Goal: Task Accomplishment & Management: Use online tool/utility

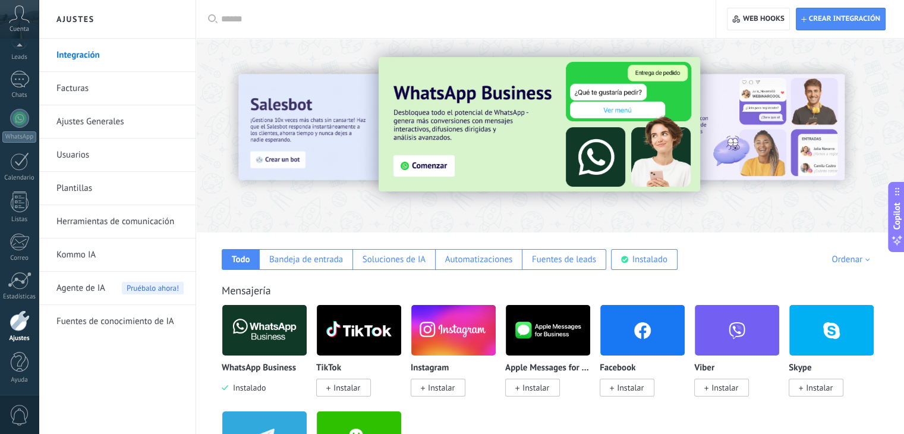
click at [253, 338] on img at bounding box center [264, 330] width 84 height 58
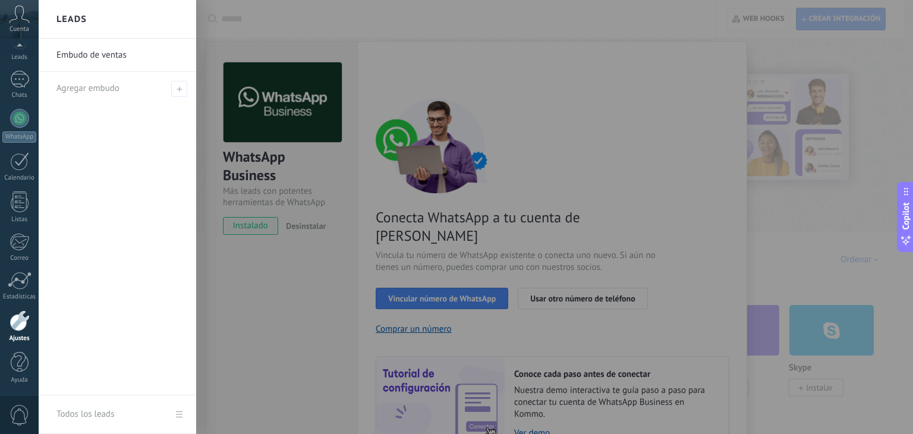
click at [443, 281] on div at bounding box center [495, 217] width 913 height 434
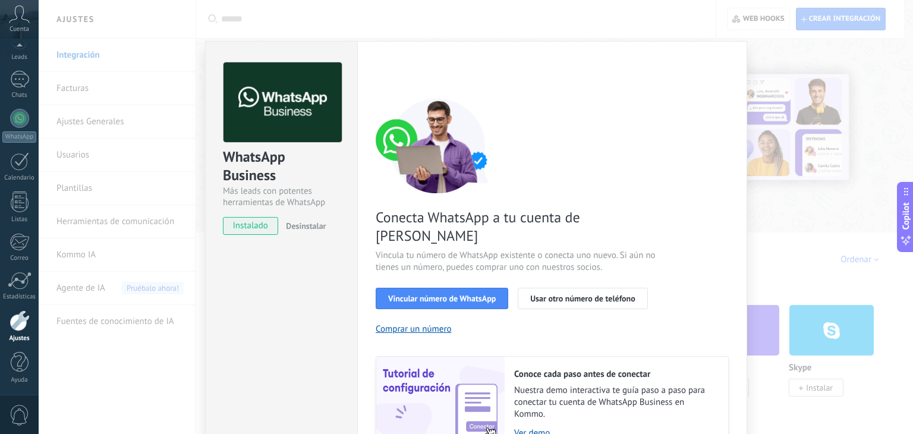
click at [443, 294] on span "Vincular número de WhatsApp" at bounding box center [442, 298] width 108 height 8
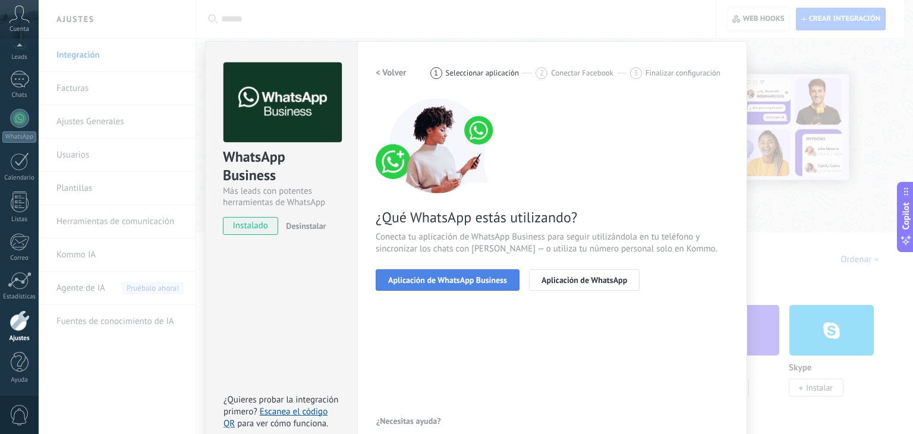
click at [443, 281] on span "Aplicación de WhatsApp Business" at bounding box center [447, 280] width 119 height 8
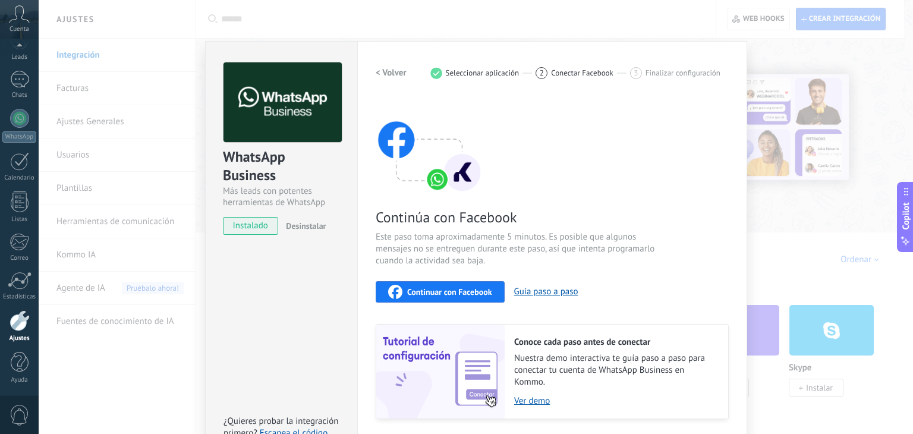
click at [443, 281] on button "Continuar con Facebook" at bounding box center [440, 291] width 129 height 21
click at [452, 293] on span "Continuar con Facebook" at bounding box center [449, 292] width 85 height 8
